Goal: Task Accomplishment & Management: Manage account settings

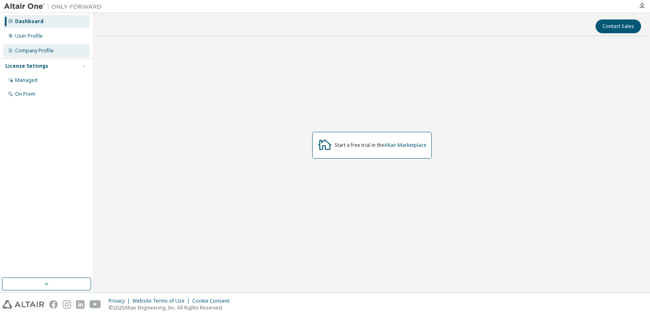
click at [30, 52] on div "Company Profile" at bounding box center [34, 51] width 39 height 6
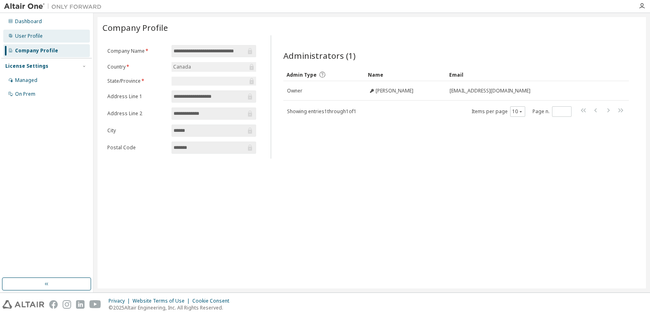
click at [28, 35] on div "User Profile" at bounding box center [29, 36] width 28 height 6
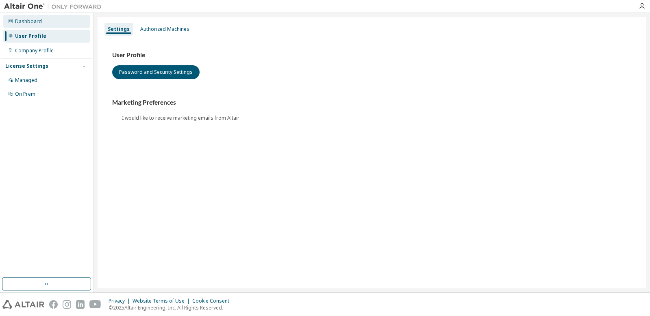
click at [24, 23] on div "Dashboard" at bounding box center [28, 21] width 27 height 6
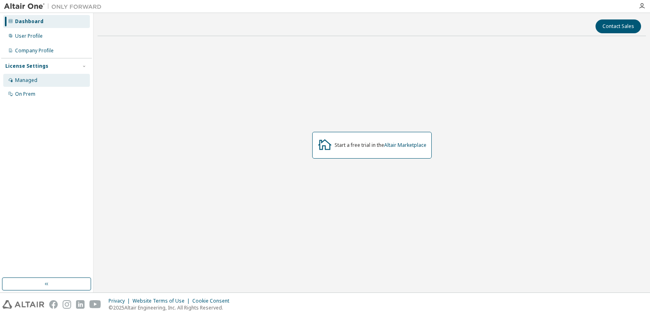
click at [23, 79] on div "Managed" at bounding box center [26, 80] width 22 height 6
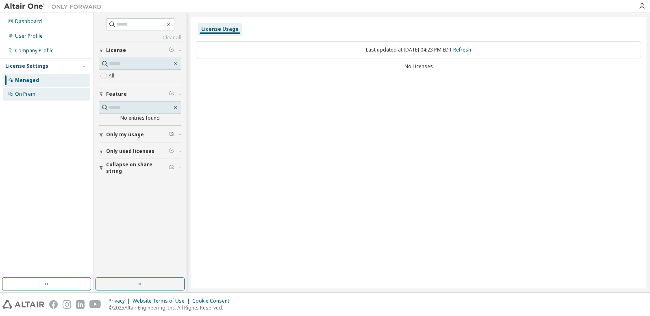
click at [28, 94] on div "On Prem" at bounding box center [25, 94] width 20 height 6
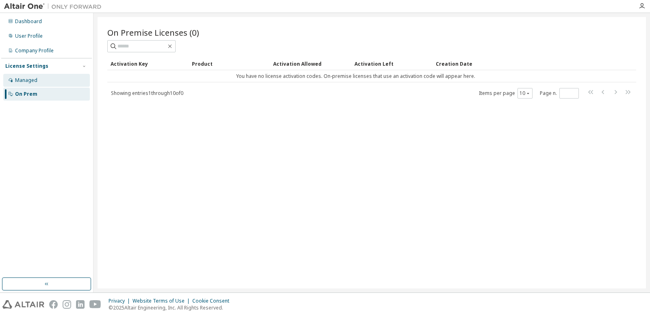
click at [28, 78] on div "Managed" at bounding box center [26, 80] width 22 height 6
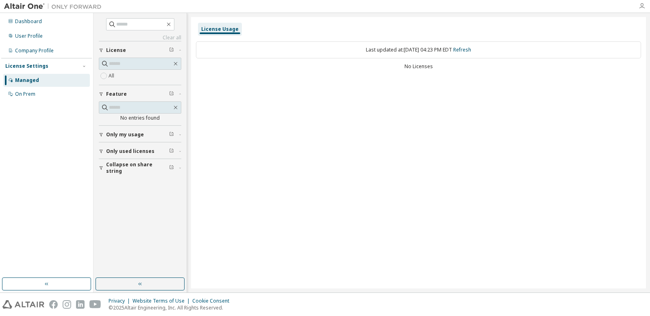
click at [644, 6] on icon "button" at bounding box center [641, 6] width 6 height 6
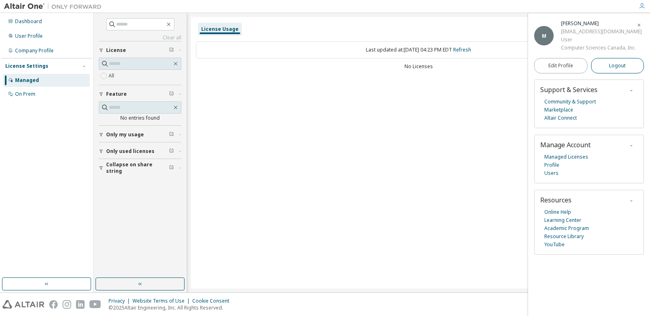
click at [611, 66] on span "Logout" at bounding box center [617, 66] width 17 height 8
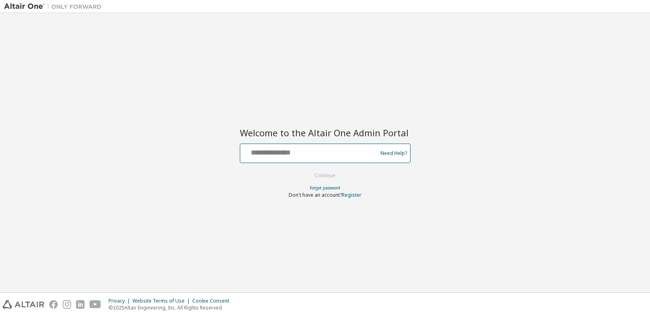
click at [341, 149] on input "text" at bounding box center [309, 152] width 133 height 12
click at [320, 152] on input "text" at bounding box center [309, 152] width 133 height 12
type input "**********"
click at [306, 170] on button "Continue" at bounding box center [325, 176] width 38 height 12
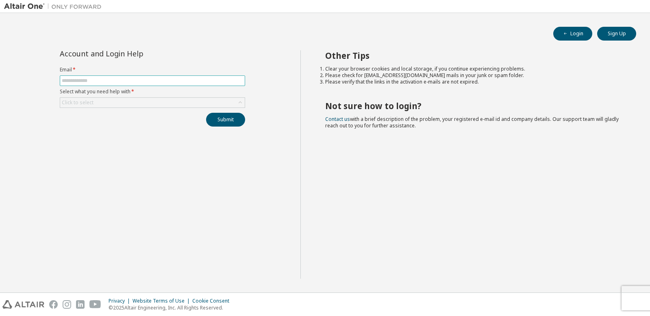
click at [195, 79] on input "text" at bounding box center [152, 81] width 181 height 6
click at [156, 103] on div "Click to select" at bounding box center [152, 103] width 184 height 10
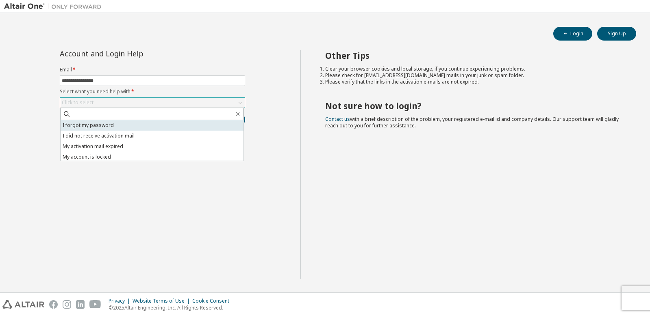
click at [133, 126] on li "I forgot my password" at bounding box center [152, 125] width 183 height 11
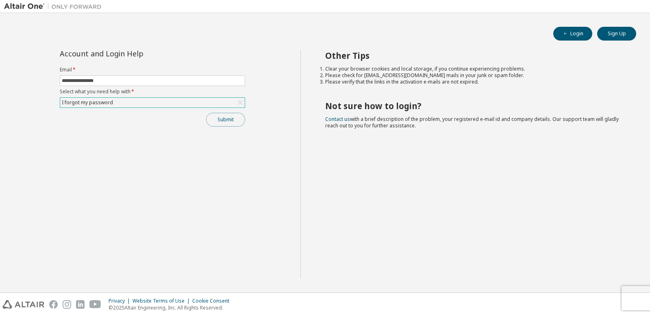
click at [231, 122] on button "Submit" at bounding box center [225, 120] width 39 height 14
click at [632, 298] on icon "button" at bounding box center [632, 299] width 5 height 5
click at [226, 84] on span "**********" at bounding box center [152, 81] width 185 height 11
click at [186, 74] on form "**********" at bounding box center [152, 87] width 185 height 41
click at [135, 81] on input "**********" at bounding box center [152, 81] width 181 height 6
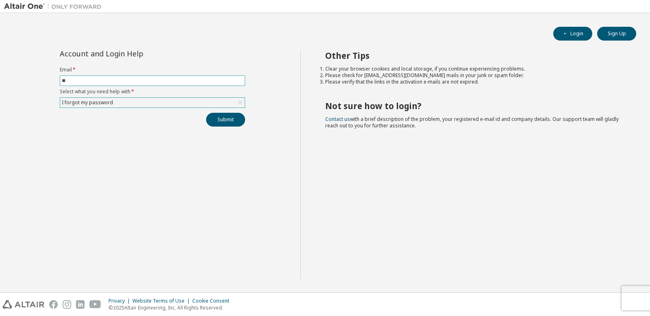
type input "*"
type input "**********"
click at [224, 118] on button "Submit" at bounding box center [225, 120] width 39 height 14
click at [639, 302] on div "Bad Request" at bounding box center [582, 301] width 119 height 18
type input "**********"
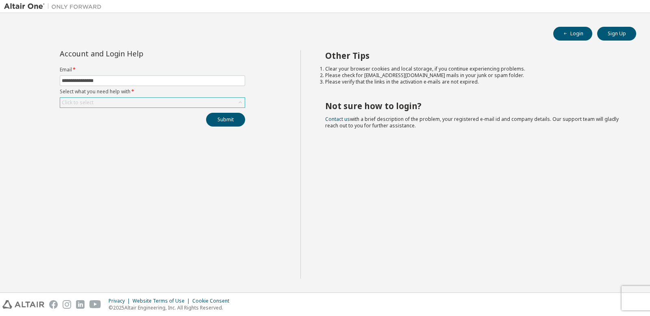
click at [143, 103] on div "Click to select" at bounding box center [152, 103] width 184 height 10
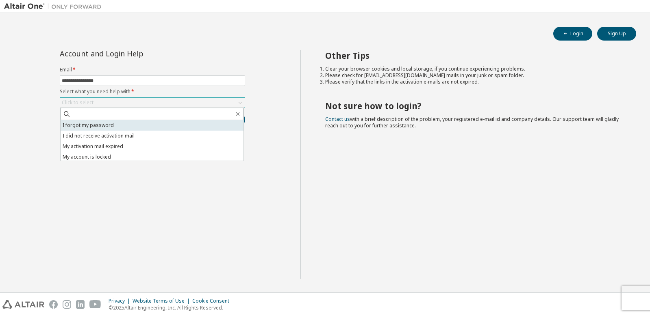
click at [137, 125] on li "I forgot my password" at bounding box center [152, 125] width 183 height 11
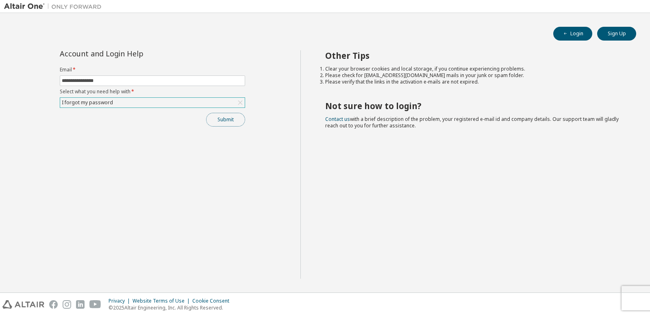
click at [228, 121] on button "Submit" at bounding box center [225, 120] width 39 height 14
click at [585, 307] on div "Bad Request" at bounding box center [582, 301] width 119 height 18
click at [635, 299] on div "Bad Request" at bounding box center [582, 301] width 119 height 18
click at [632, 300] on icon "button" at bounding box center [632, 300] width 3 height 3
click at [128, 80] on input "**********" at bounding box center [152, 81] width 181 height 6
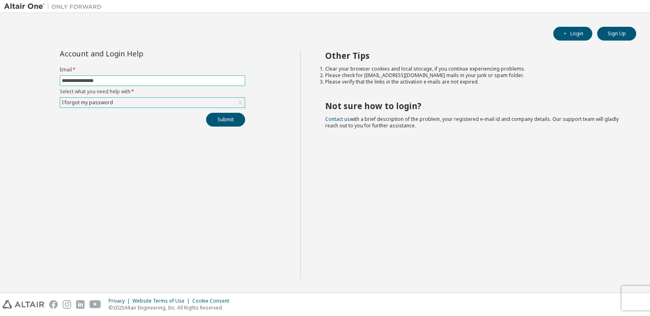
drag, startPoint x: 128, startPoint y: 80, endPoint x: -15, endPoint y: 62, distance: 143.4
click at [0, 62] on html "**********" at bounding box center [325, 158] width 650 height 316
type input "**********"
click at [206, 113] on button "Submit" at bounding box center [225, 120] width 39 height 14
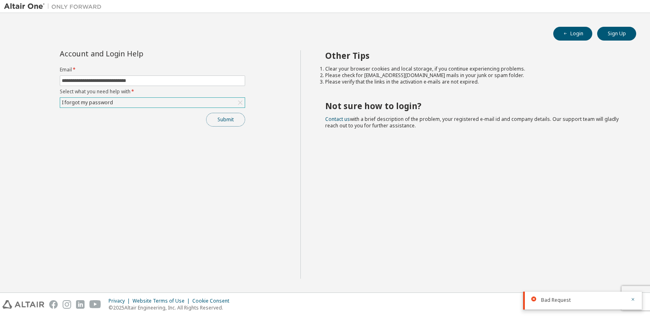
click at [227, 119] on button "Submit" at bounding box center [225, 120] width 39 height 14
drag, startPoint x: 634, startPoint y: 277, endPoint x: 634, endPoint y: 281, distance: 4.5
click at [634, 277] on icon "button" at bounding box center [632, 275] width 5 height 5
click at [634, 299] on icon "button" at bounding box center [632, 299] width 5 height 5
click at [634, 299] on div "Privacy Website Terms of Use Cookie Consent © 2025 Altair Engineering, Inc. All…" at bounding box center [325, 304] width 650 height 23
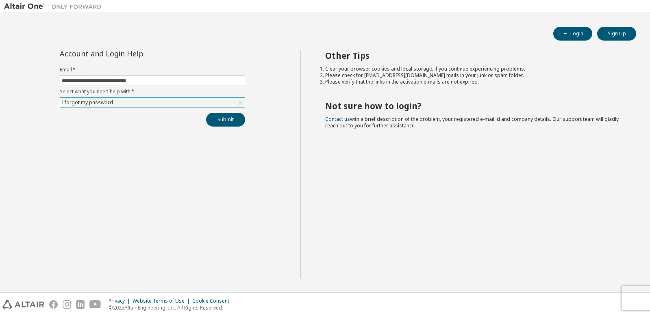
click at [628, 307] on div "Privacy Website Terms of Use Cookie Consent © 2025 Altair Engineering, Inc. All…" at bounding box center [325, 304] width 650 height 23
click at [19, 5] on img at bounding box center [55, 6] width 102 height 8
click at [629, 305] on div "Privacy Website Terms of Use Cookie Consent © 2025 Altair Engineering, Inc. All…" at bounding box center [325, 304] width 650 height 23
click at [629, 301] on div "Privacy Website Terms of Use Cookie Consent © 2025 Altair Engineering, Inc. All…" at bounding box center [325, 304] width 650 height 23
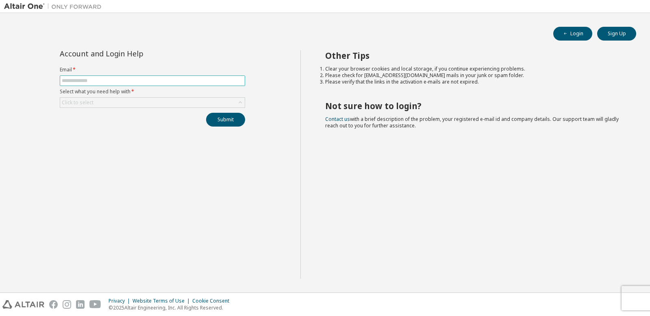
click at [86, 84] on span at bounding box center [152, 81] width 185 height 11
click at [87, 80] on input "text" at bounding box center [152, 81] width 181 height 6
type input "**********"
click at [117, 102] on div "Click to select" at bounding box center [152, 103] width 184 height 10
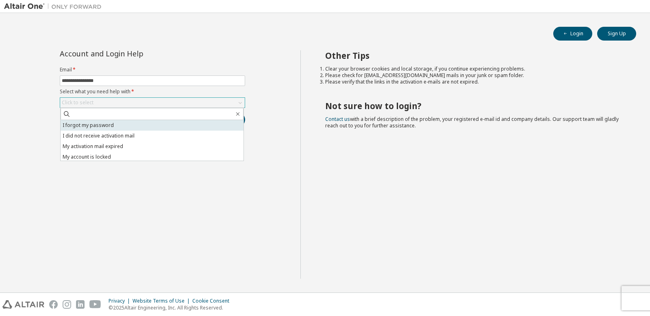
click at [110, 126] on li "I forgot my password" at bounding box center [152, 125] width 183 height 11
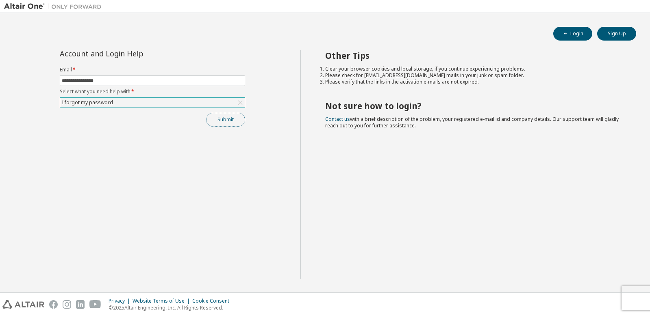
click at [234, 121] on button "Submit" at bounding box center [225, 120] width 39 height 14
click at [632, 298] on icon "button" at bounding box center [632, 299] width 5 height 5
click at [635, 297] on div "Privacy Website Terms of Use Cookie Consent © 2025 Altair Engineering, Inc. All…" at bounding box center [325, 304] width 650 height 23
click at [632, 308] on div "Privacy Website Terms of Use Cookie Consent © 2025 Altair Engineering, Inc. All…" at bounding box center [325, 304] width 650 height 23
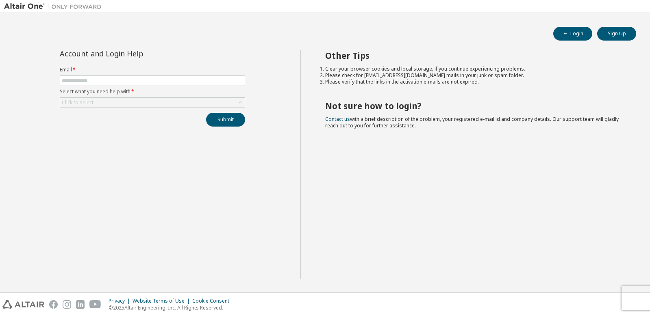
click at [148, 81] on input "text" at bounding box center [152, 81] width 181 height 6
type input "**********"
click at [145, 100] on div "Click to select" at bounding box center [152, 103] width 184 height 10
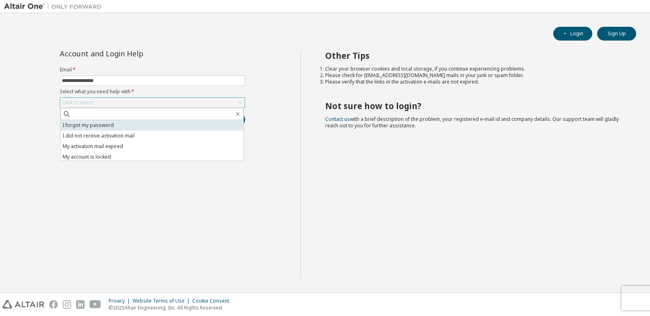
click at [139, 124] on li "I forgot my password" at bounding box center [152, 125] width 183 height 11
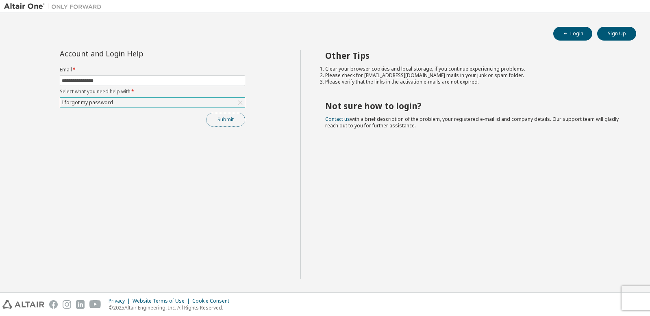
click at [217, 120] on button "Submit" at bounding box center [225, 120] width 39 height 14
